Goal: Task Accomplishment & Management: Complete application form

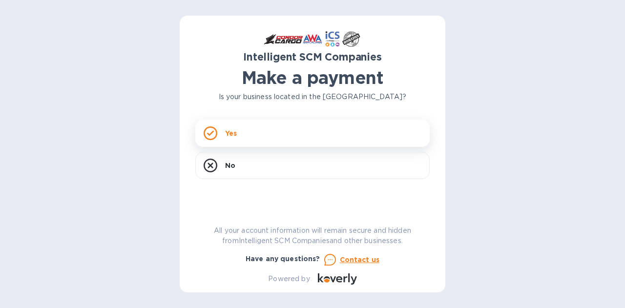
click at [261, 133] on div "Yes" at bounding box center [312, 133] width 235 height 27
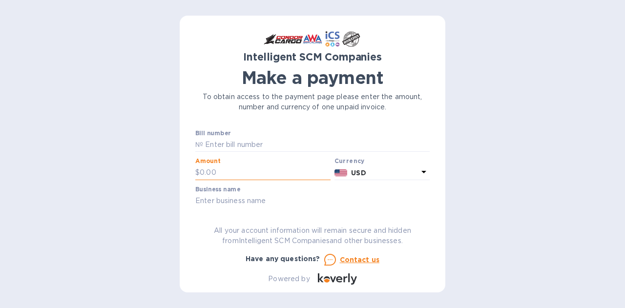
click at [222, 172] on input "text" at bounding box center [265, 173] width 131 height 15
type input "325"
click at [227, 143] on input "text" at bounding box center [316, 145] width 227 height 15
paste input "S240639"
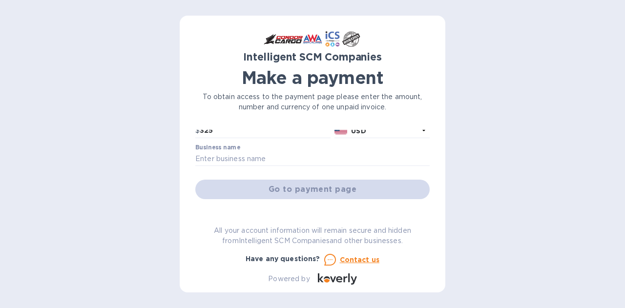
scroll to position [44, 0]
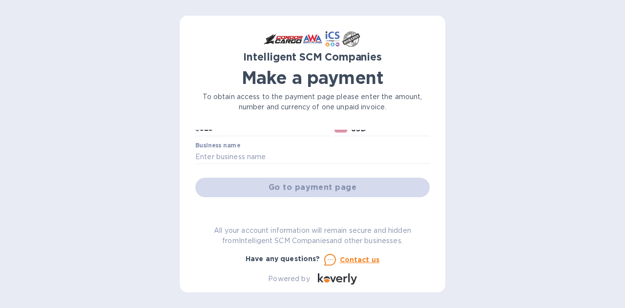
type input "S240639"
click at [322, 188] on div "Go to payment page" at bounding box center [312, 187] width 238 height 23
click at [255, 157] on input "text" at bounding box center [312, 157] width 235 height 15
type input "PERCEPTO INC"
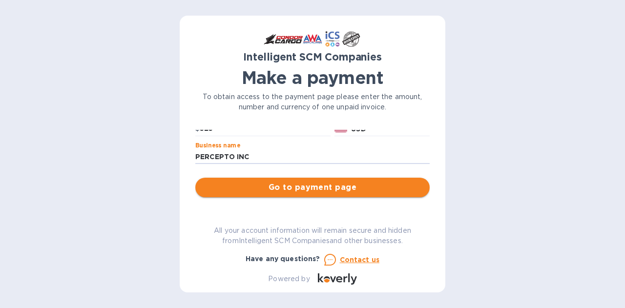
click at [331, 190] on span "Go to payment page" at bounding box center [312, 188] width 219 height 12
